Goal: Information Seeking & Learning: Learn about a topic

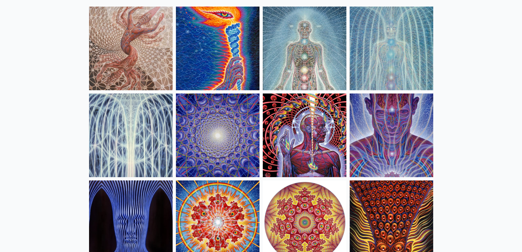
scroll to position [55, 0]
click at [370, 129] on img at bounding box center [390, 134] width 83 height 83
click at [225, 140] on img at bounding box center [217, 134] width 83 height 83
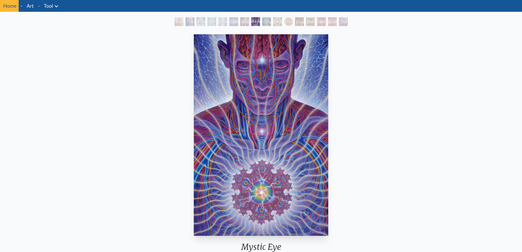
scroll to position [27, 0]
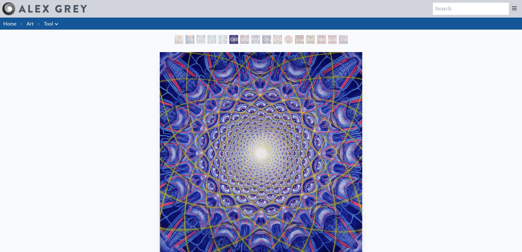
click at [249, 42] on div "Dissectional Art for Tool's Lateralus CD" at bounding box center [244, 39] width 9 height 9
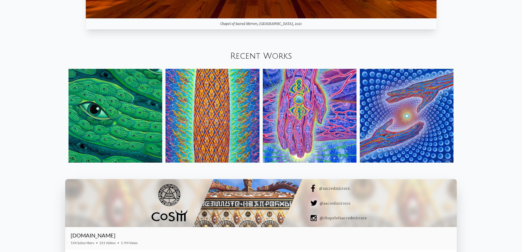
scroll to position [734, 0]
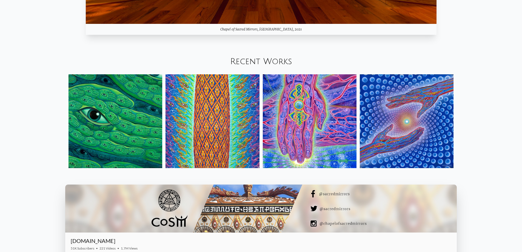
click at [315, 140] on img at bounding box center [310, 121] width 94 height 94
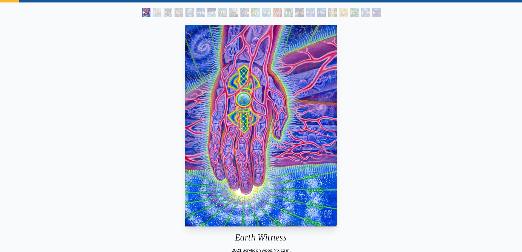
scroll to position [27, 0]
